Goal: Information Seeking & Learning: Learn about a topic

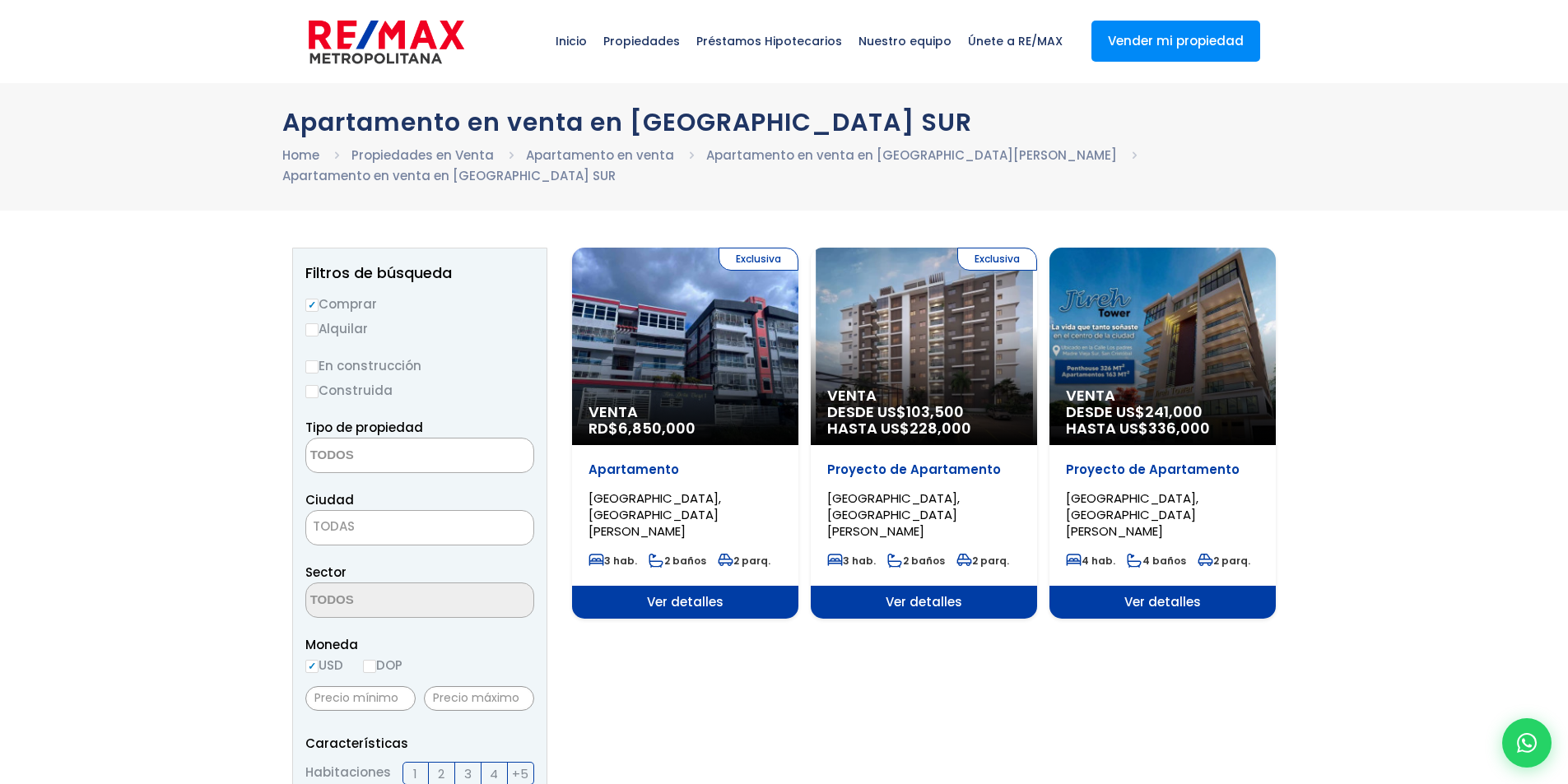
select select
click at [674, 592] on span "Ver detalles" at bounding box center [685, 602] width 226 height 33
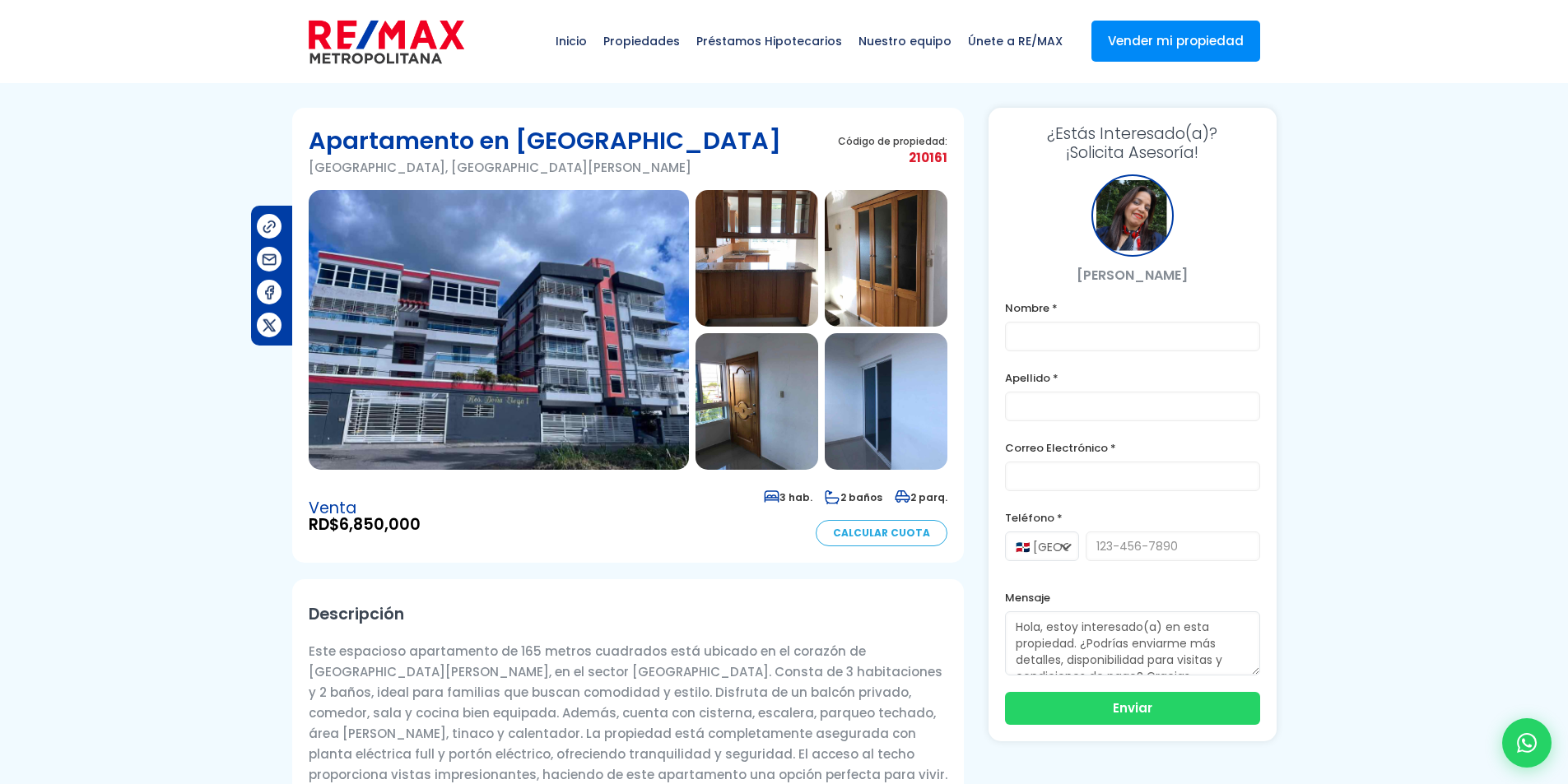
click at [576, 341] on img at bounding box center [498, 329] width 380 height 279
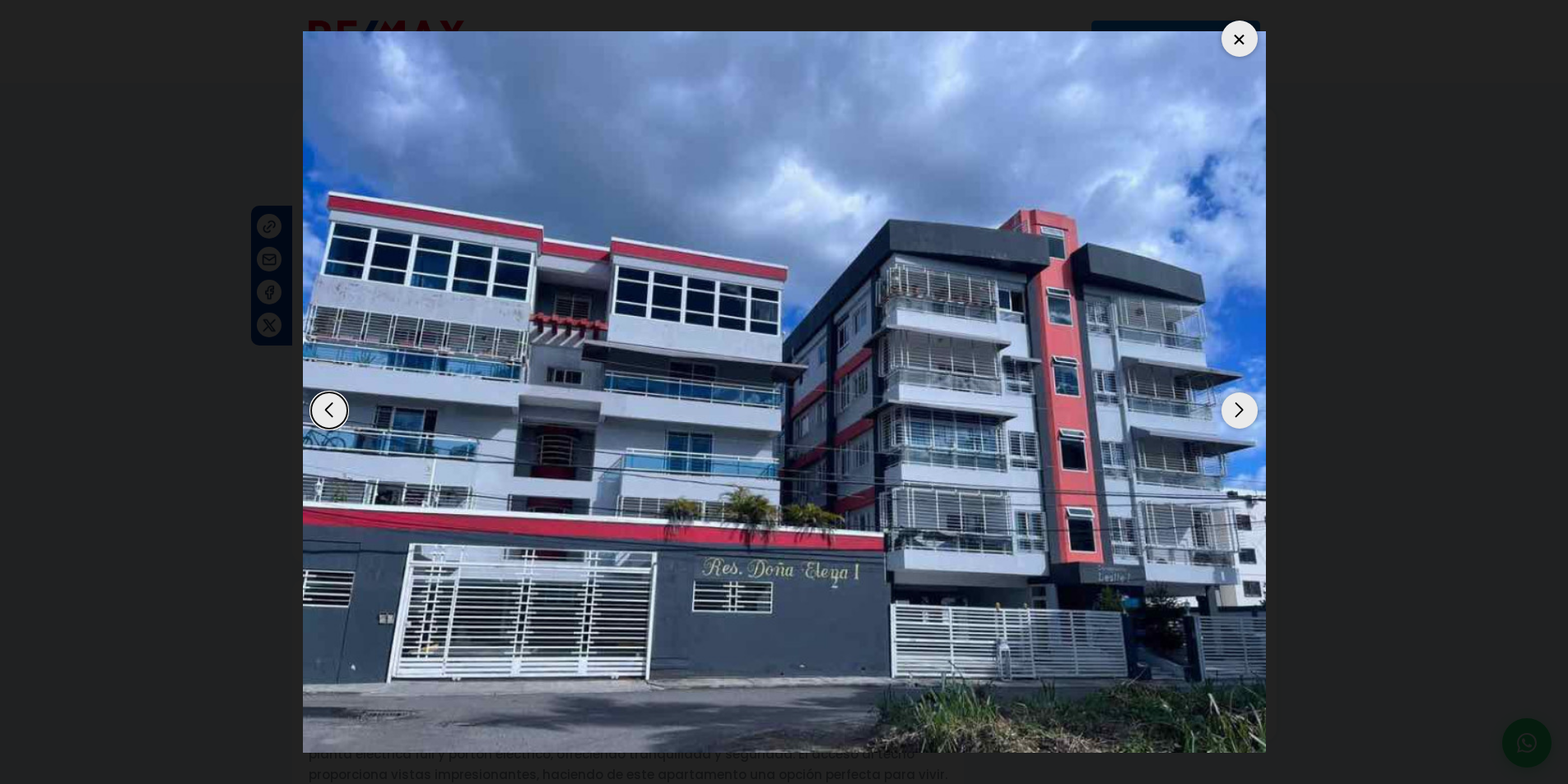
click at [1243, 409] on div "Next slide" at bounding box center [1240, 411] width 36 height 36
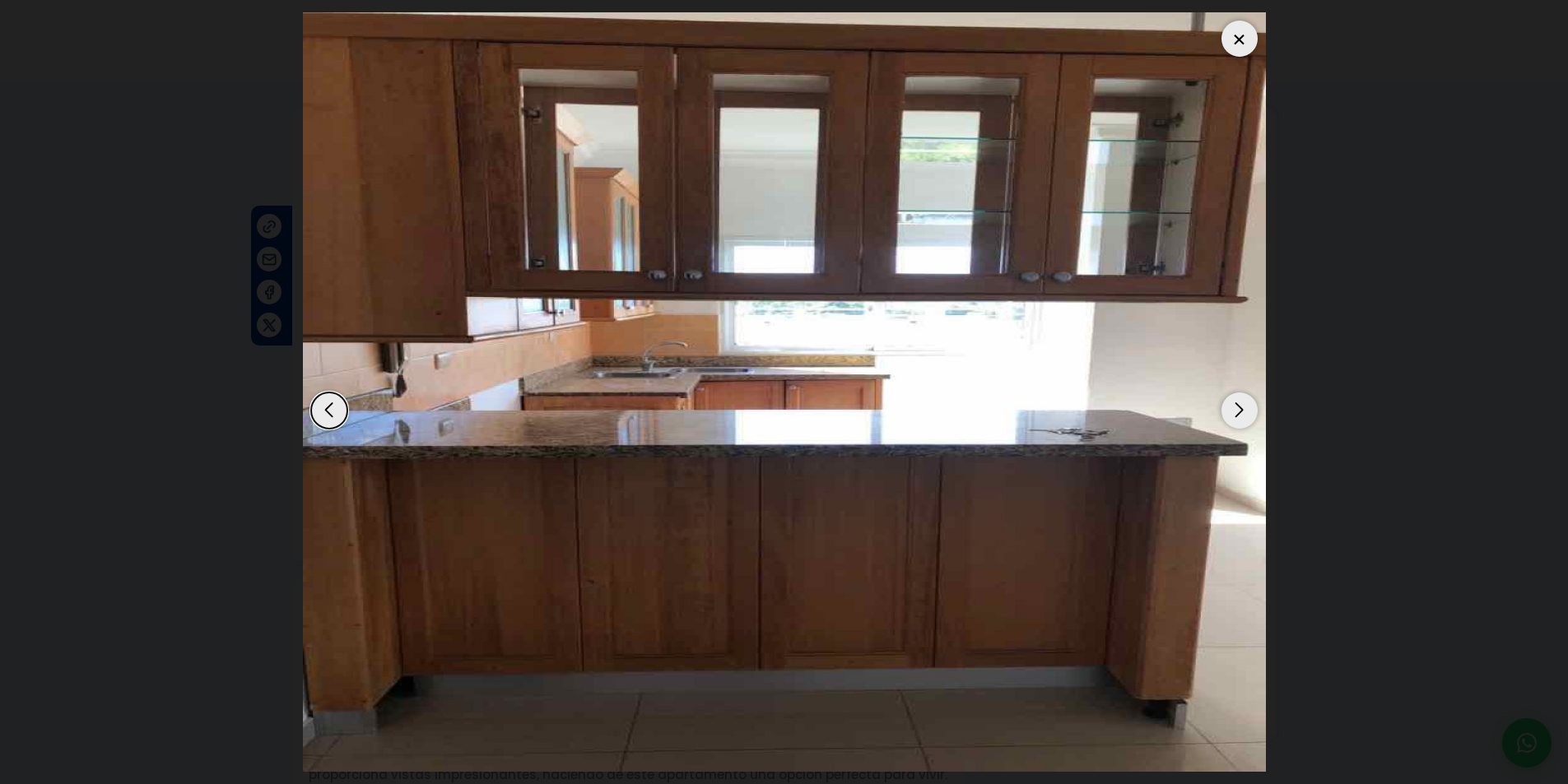
click at [1243, 409] on div "Next slide" at bounding box center [1240, 411] width 36 height 36
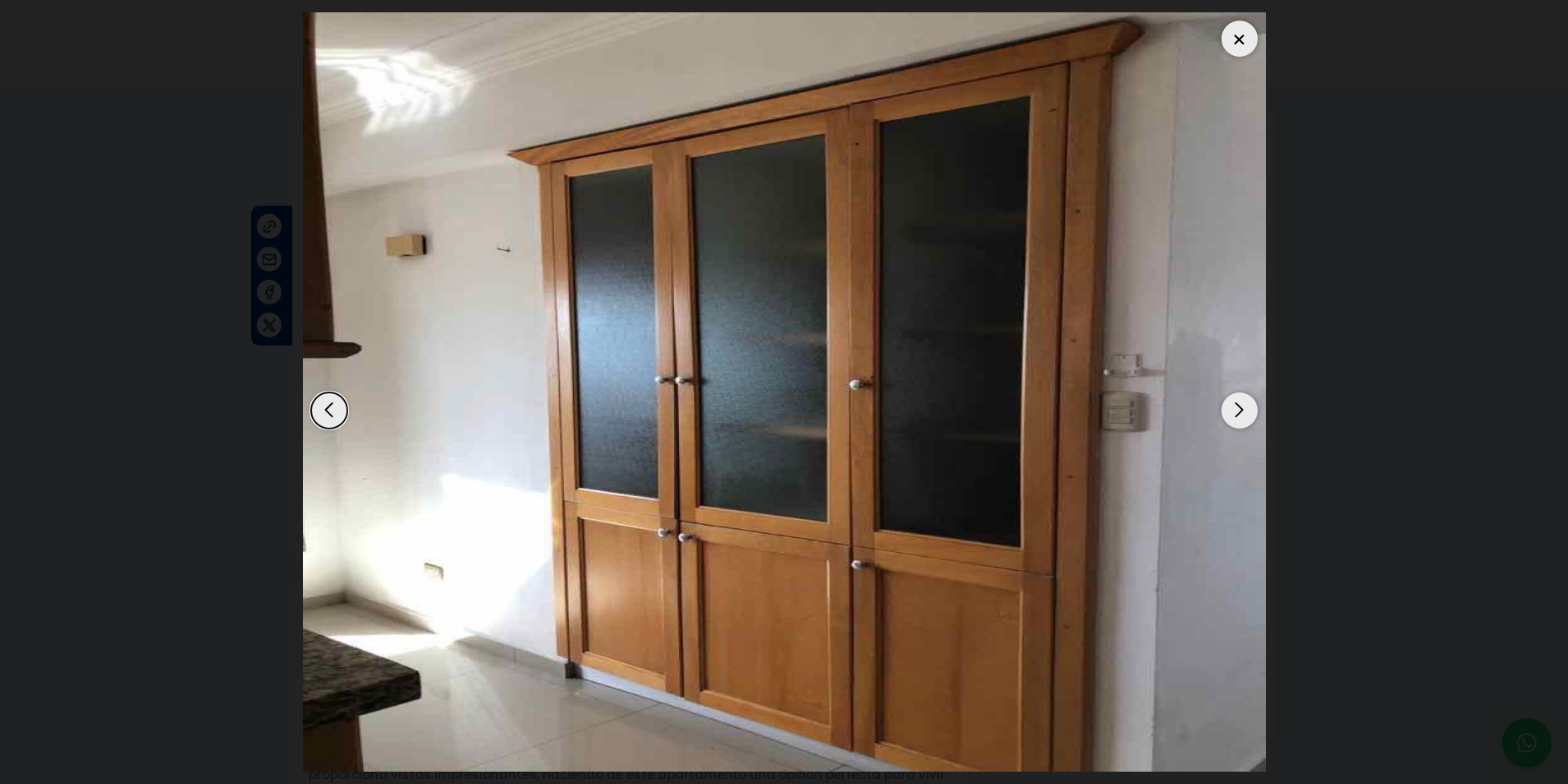
click at [1243, 409] on div "Next slide" at bounding box center [1240, 411] width 36 height 36
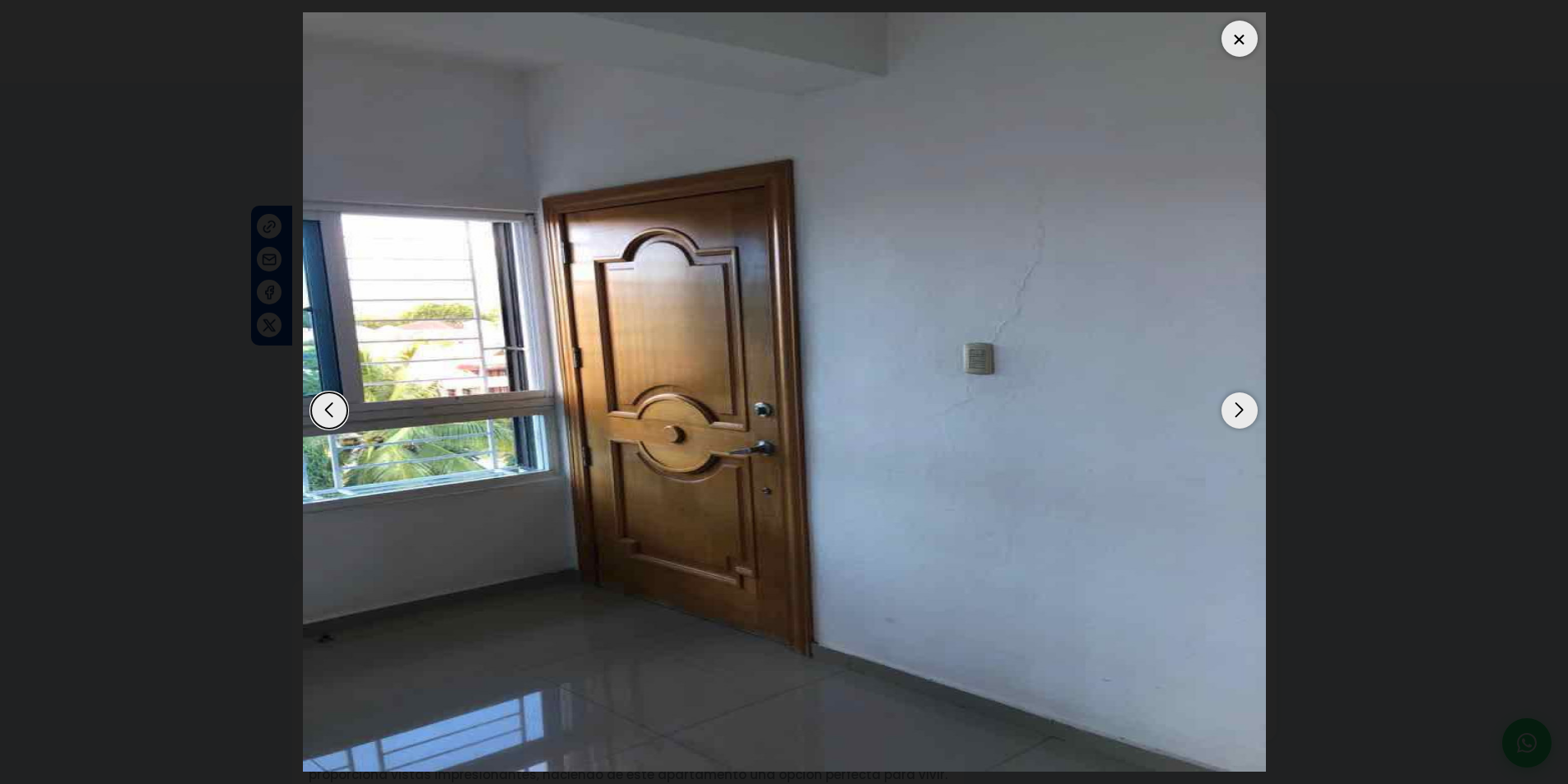
click at [1243, 409] on div "Next slide" at bounding box center [1240, 411] width 36 height 36
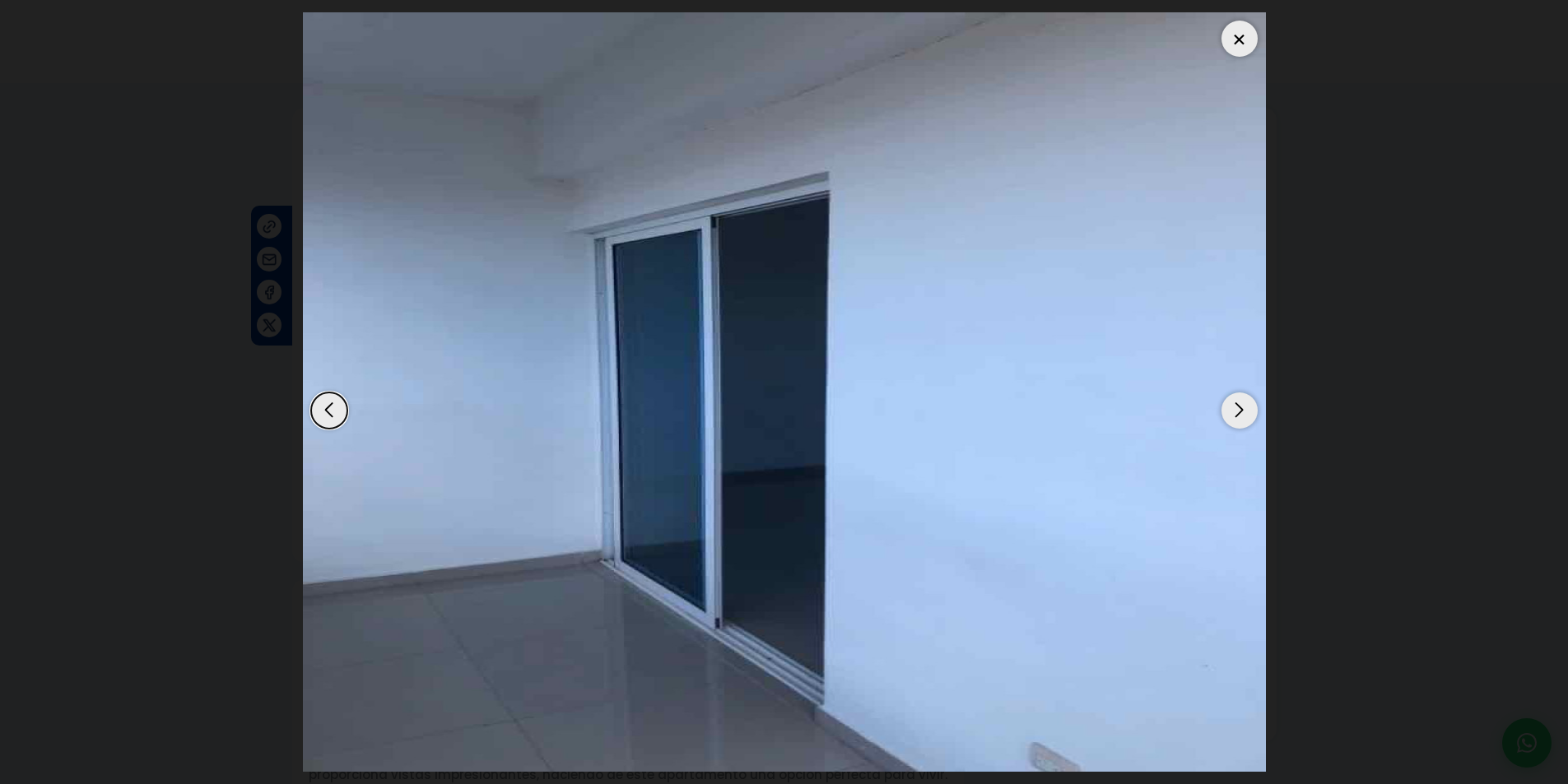
click at [1243, 409] on div "Next slide" at bounding box center [1240, 411] width 36 height 36
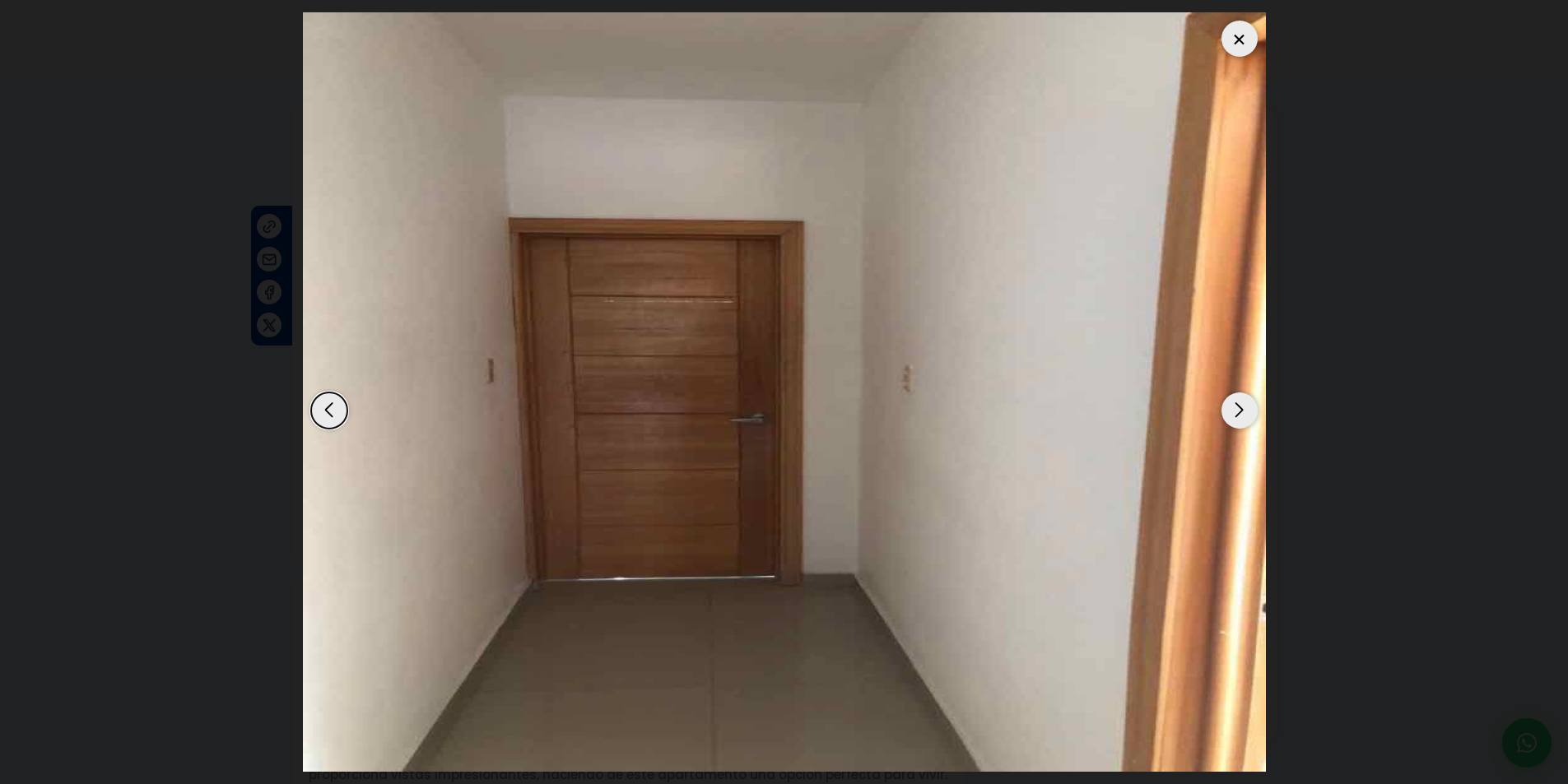
click at [1243, 409] on div "Next slide" at bounding box center [1240, 411] width 36 height 36
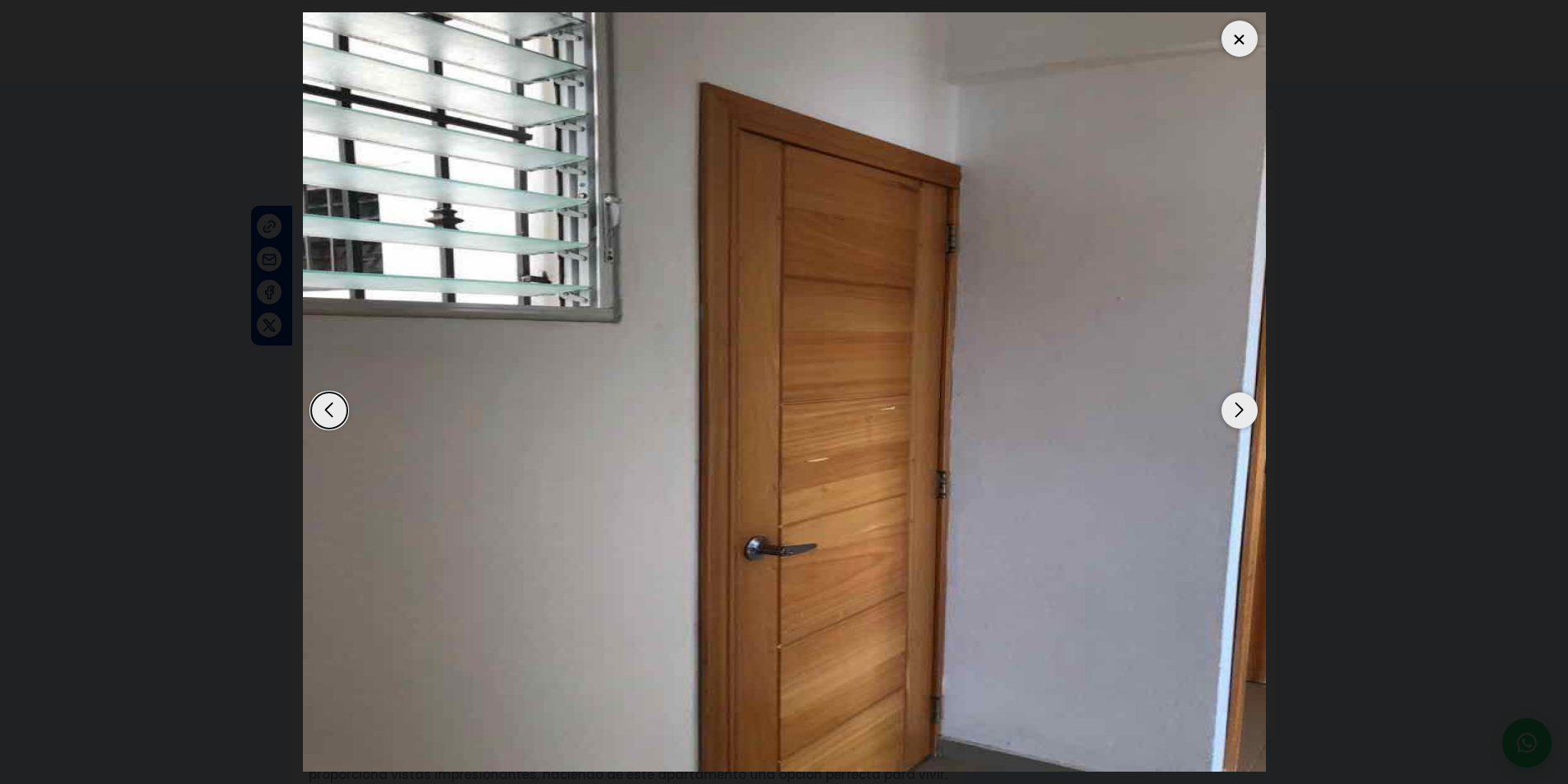
click at [1243, 409] on div "Next slide" at bounding box center [1240, 411] width 36 height 36
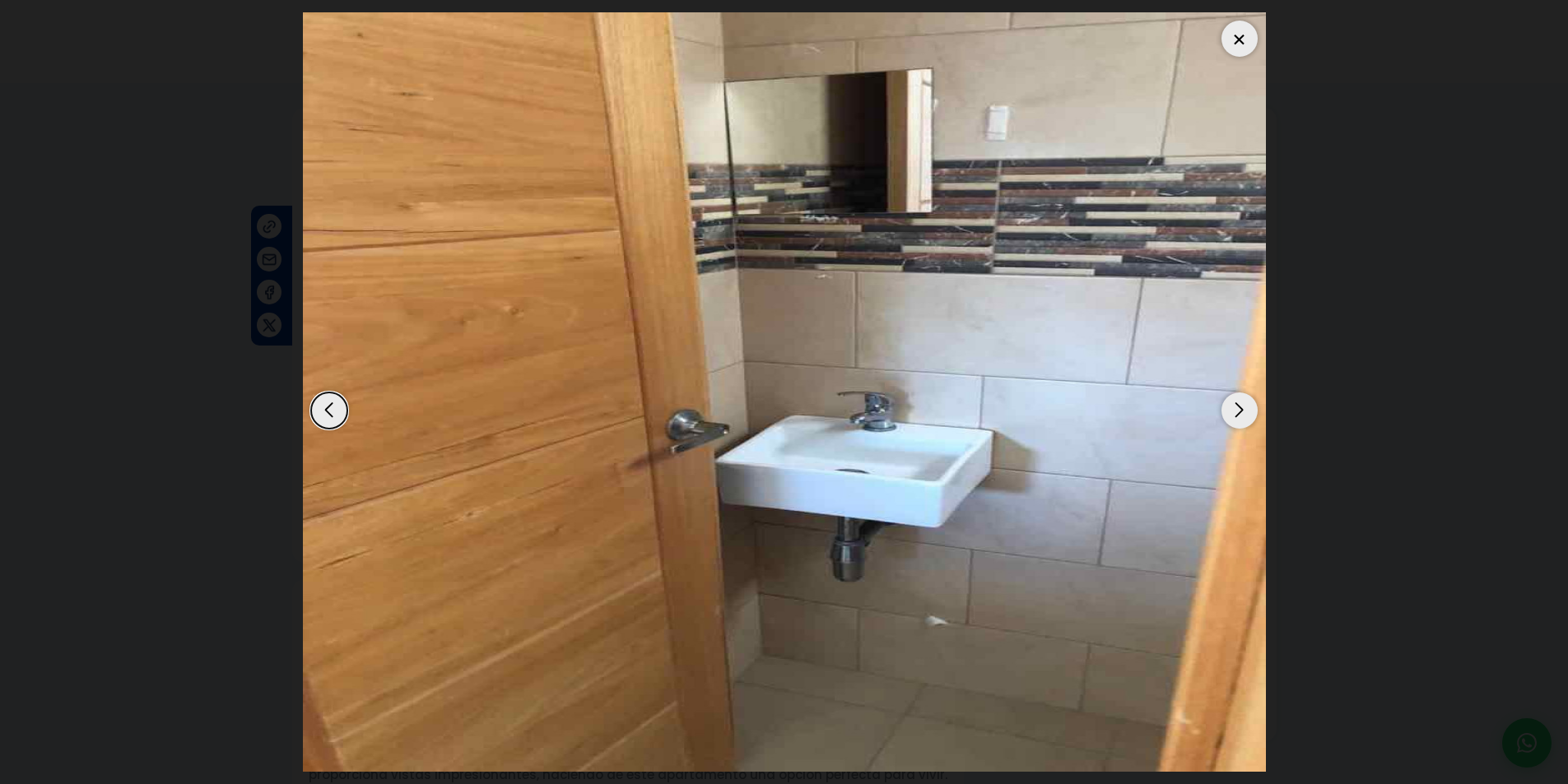
click at [1243, 409] on div "Next slide" at bounding box center [1240, 411] width 36 height 36
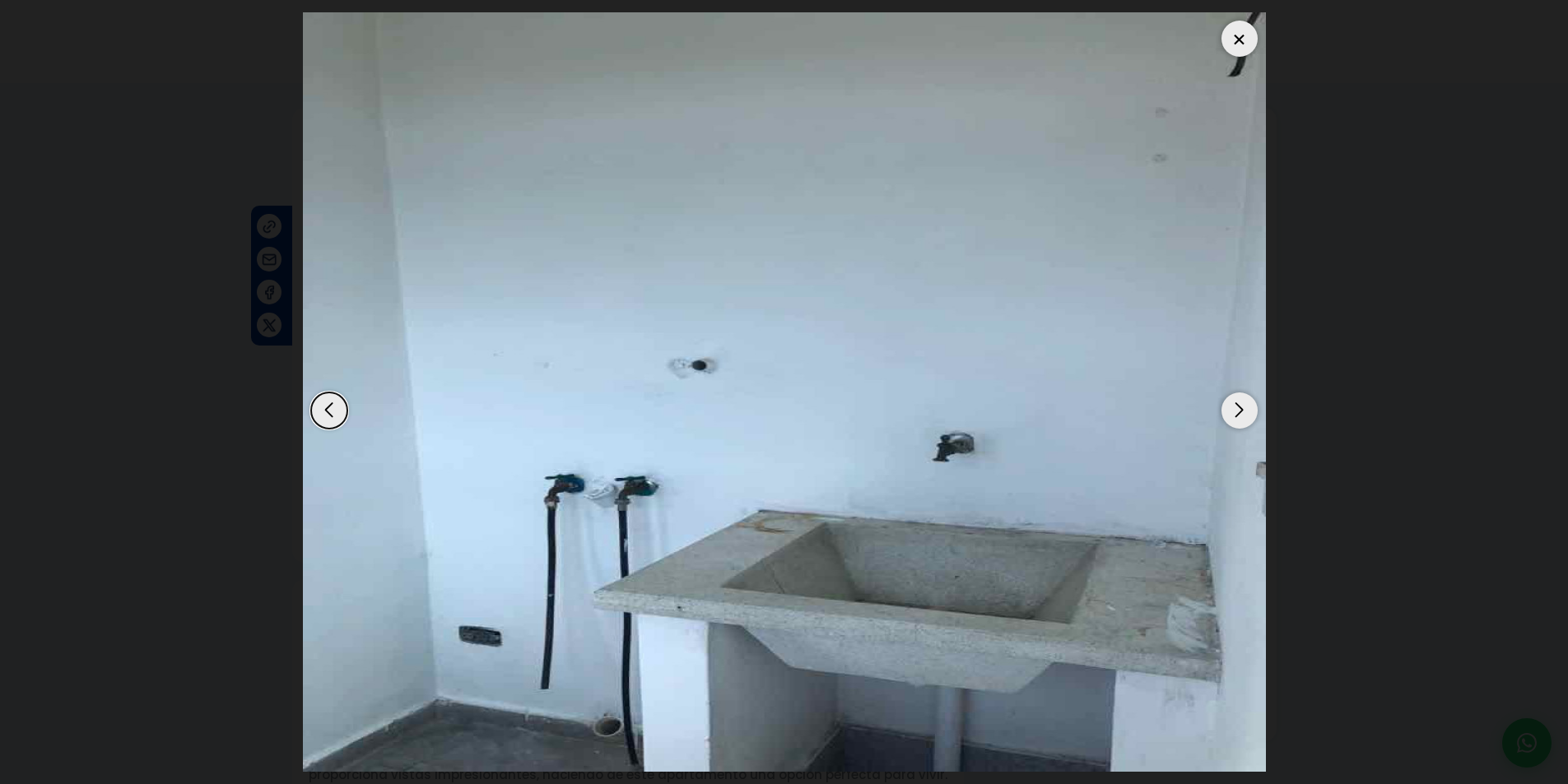
click at [1226, 42] on div at bounding box center [1240, 39] width 36 height 36
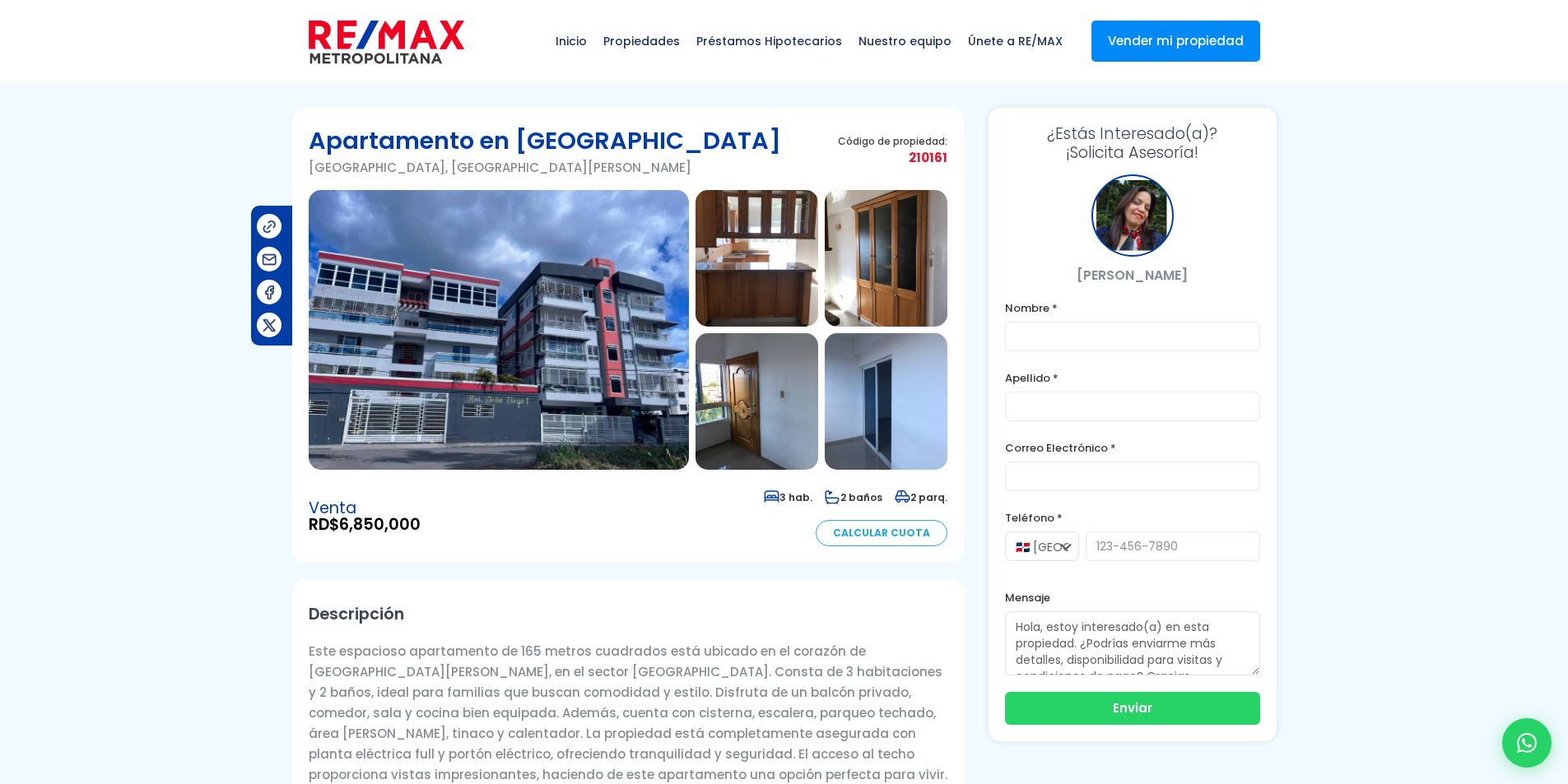
click at [1132, 223] on div at bounding box center [1132, 216] width 82 height 82
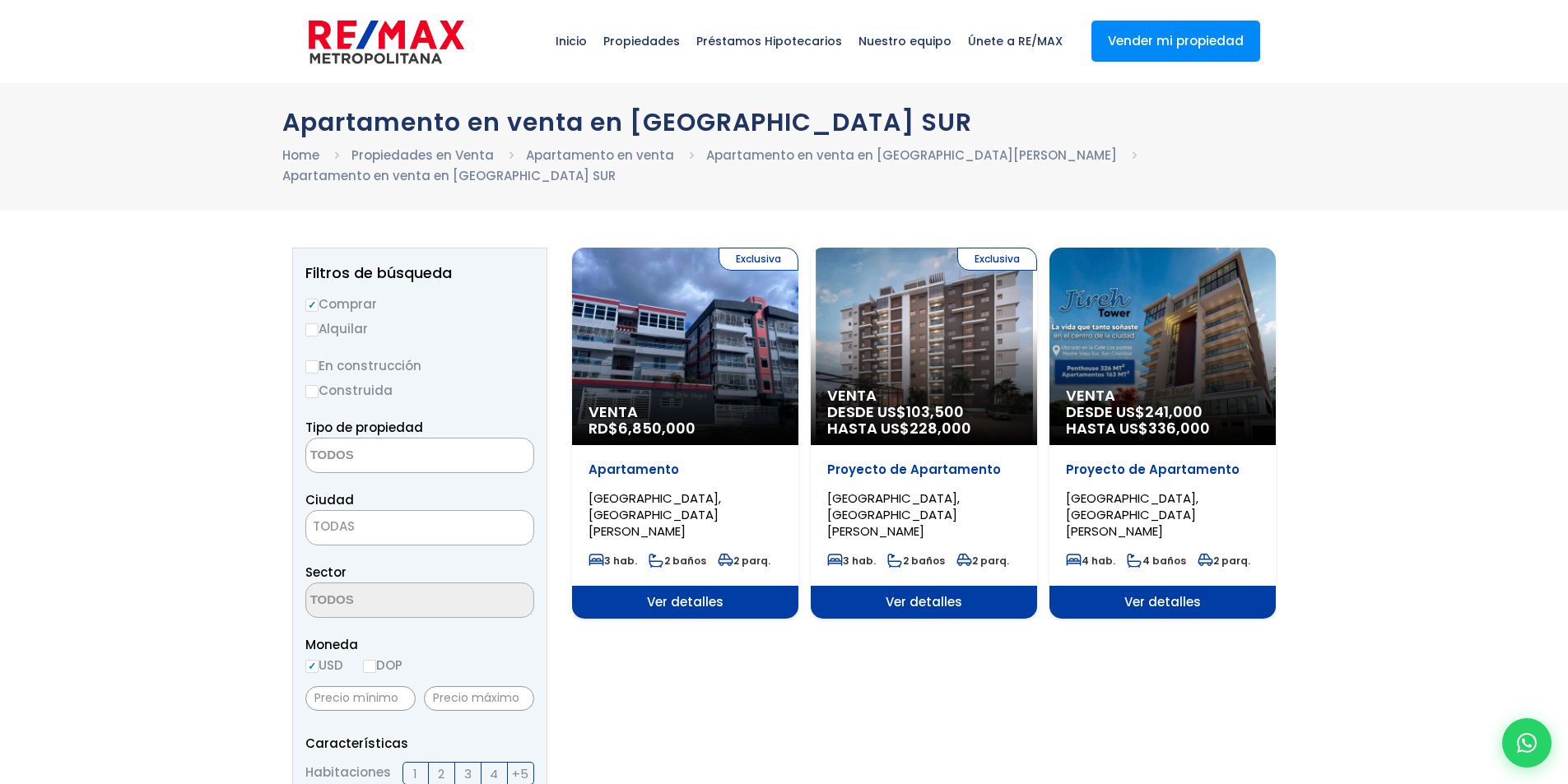
select select
